Goal: Task Accomplishment & Management: Manage account settings

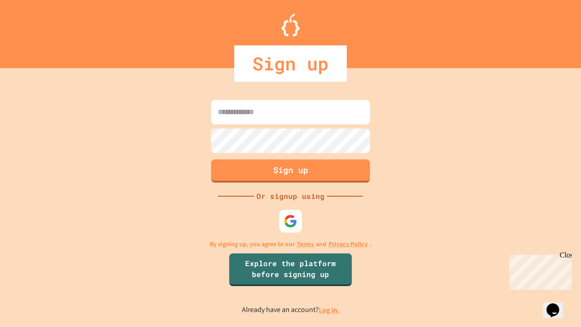
click at [330, 310] on link "Log in." at bounding box center [329, 310] width 21 height 10
